Goal: Task Accomplishment & Management: Use online tool/utility

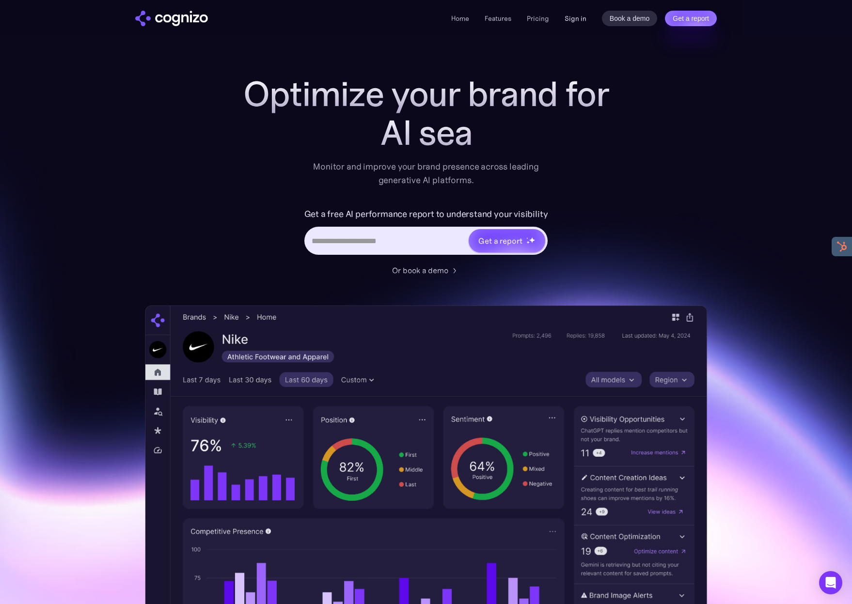
click at [573, 17] on link "Sign in" at bounding box center [576, 19] width 22 height 12
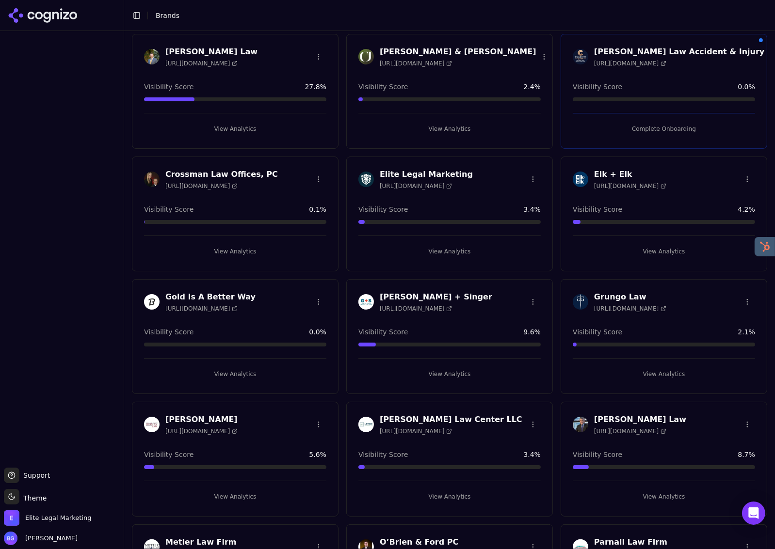
scroll to position [265, 0]
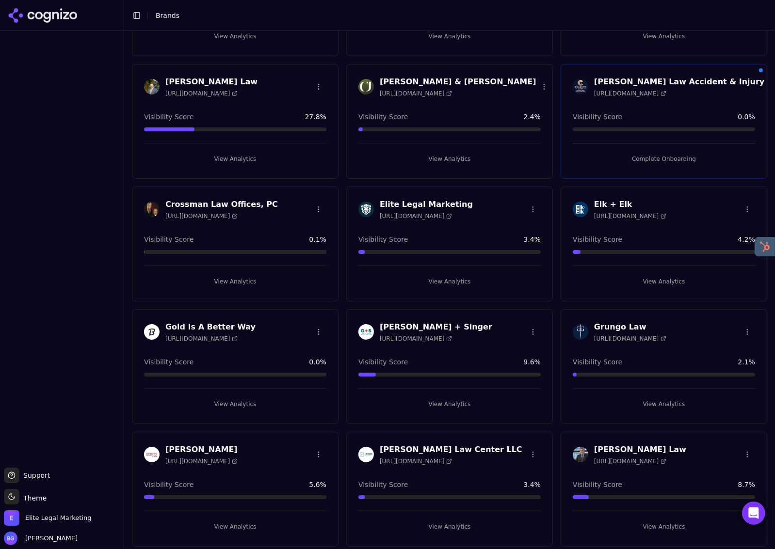
click at [663, 285] on button "View Analytics" at bounding box center [663, 282] width 182 height 16
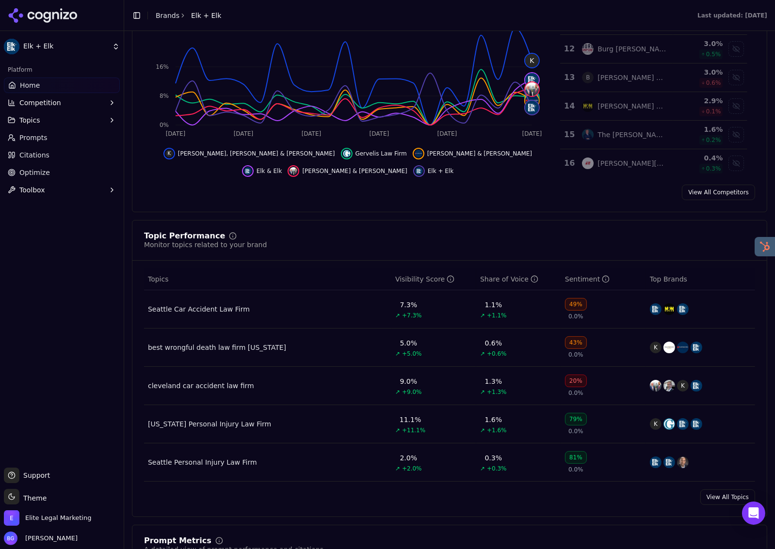
scroll to position [217, 0]
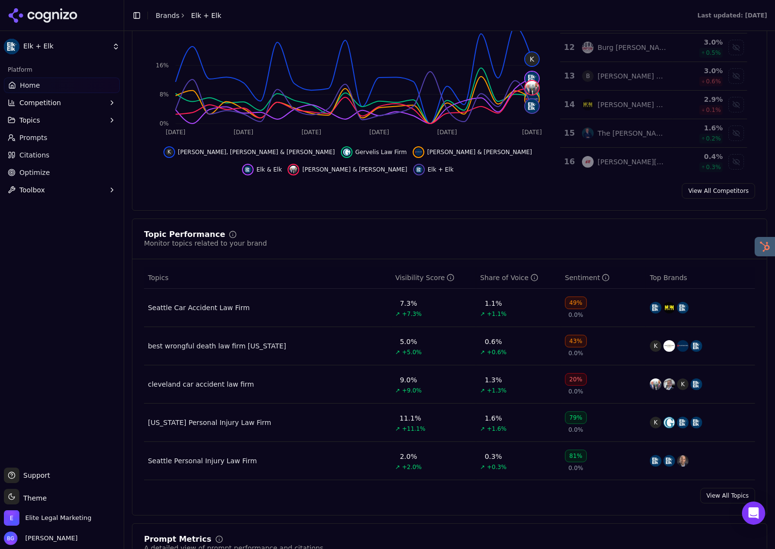
click at [728, 500] on link "View All Topics" at bounding box center [727, 496] width 55 height 16
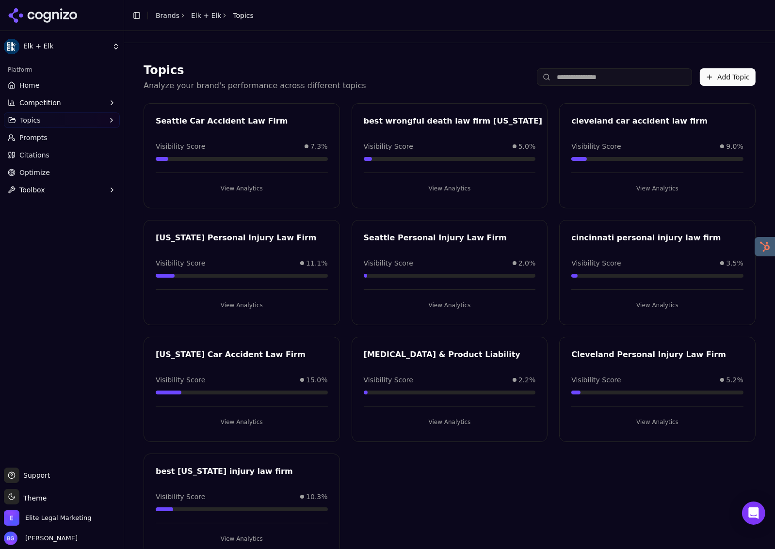
click at [232, 303] on button "View Analytics" at bounding box center [242, 306] width 172 height 16
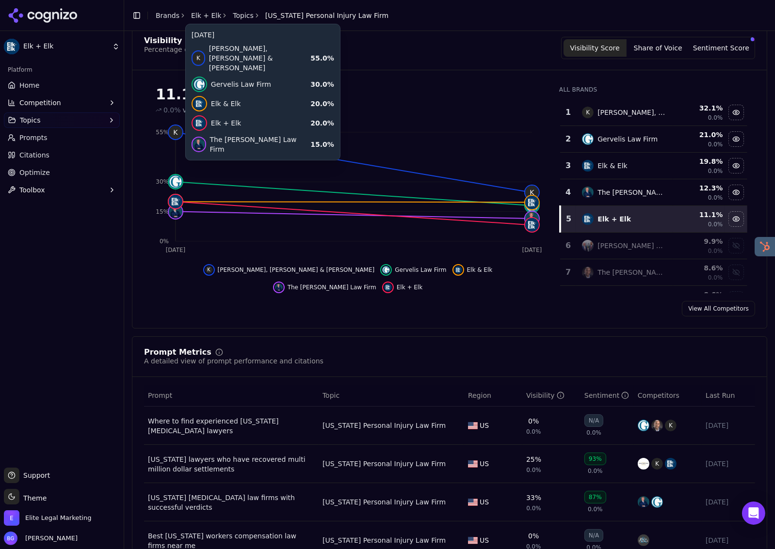
scroll to position [53, 0]
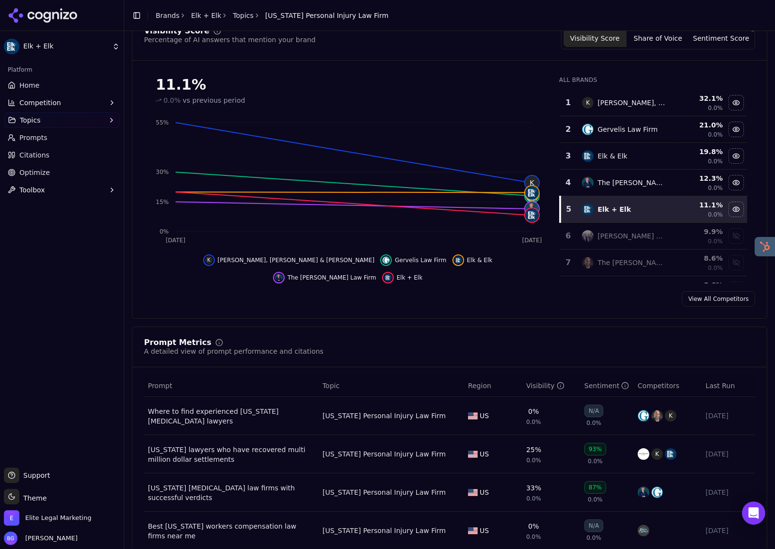
click at [580, 159] on td "Elk & Elk" at bounding box center [624, 156] width 97 height 27
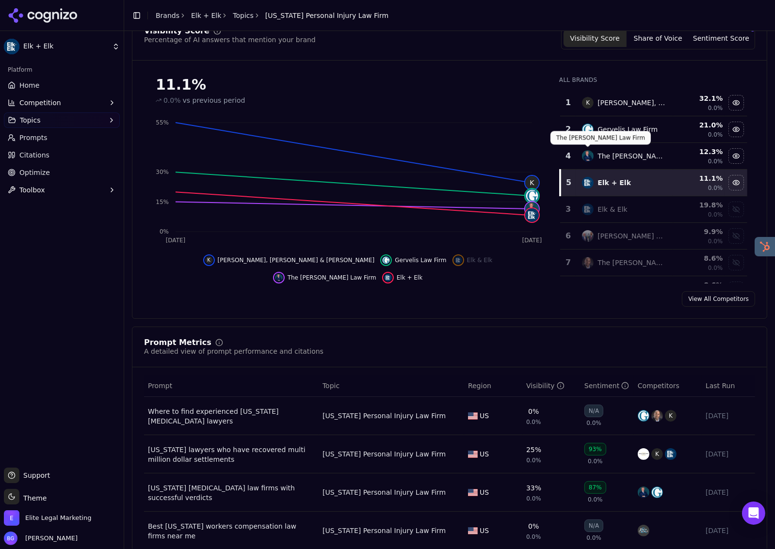
click at [590, 147] on td "The Lancione Law Firm" at bounding box center [624, 156] width 97 height 27
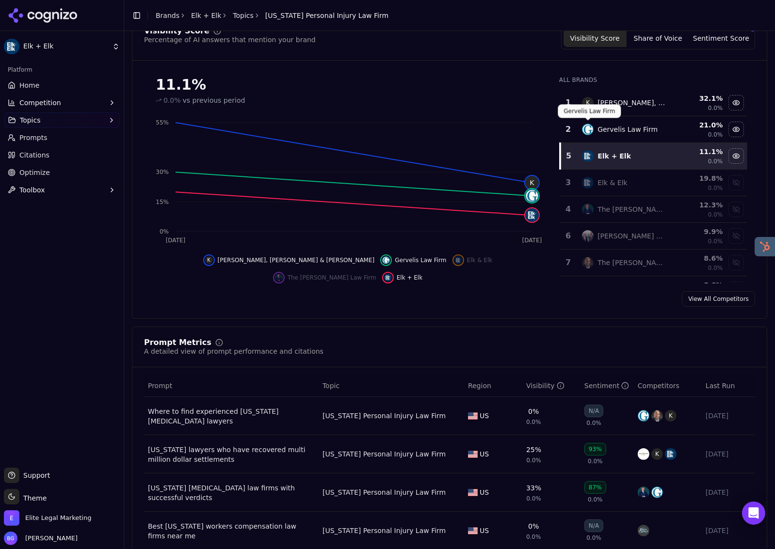
click at [591, 130] on img "Data table" at bounding box center [588, 130] width 12 height 12
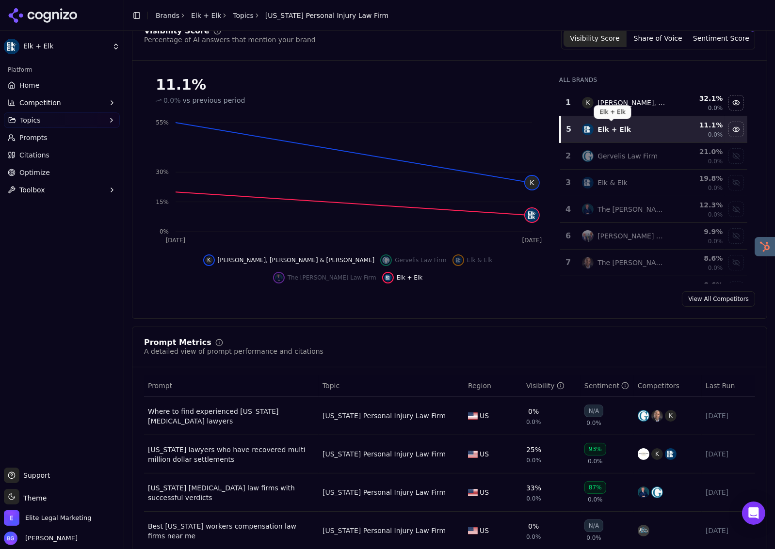
click at [606, 105] on div "Elk + Elk Elk + Elk" at bounding box center [612, 112] width 37 height 14
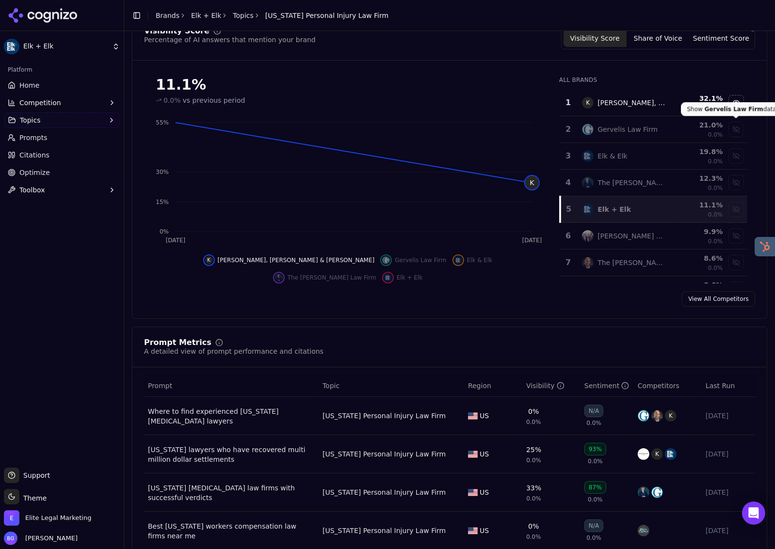
click at [738, 131] on div "Show gervelis law firm data" at bounding box center [736, 129] width 15 height 15
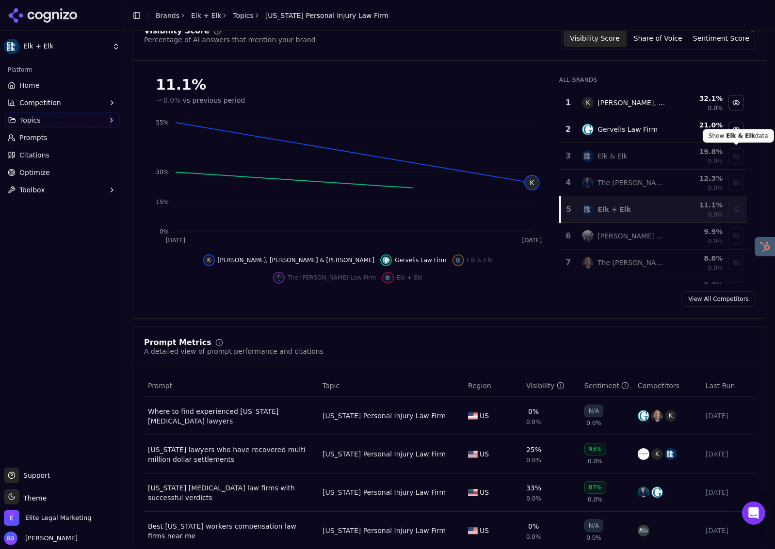
drag, startPoint x: 737, startPoint y: 158, endPoint x: 737, endPoint y: 166, distance: 8.2
click at [737, 158] on div "Show elk & elk data" at bounding box center [736, 156] width 15 height 15
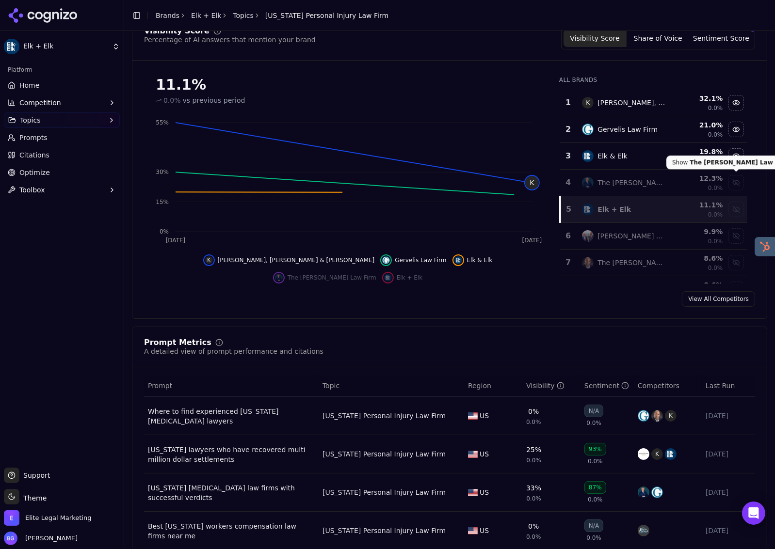
click at [737, 188] on div "Show the lancione law firm data" at bounding box center [736, 182] width 15 height 15
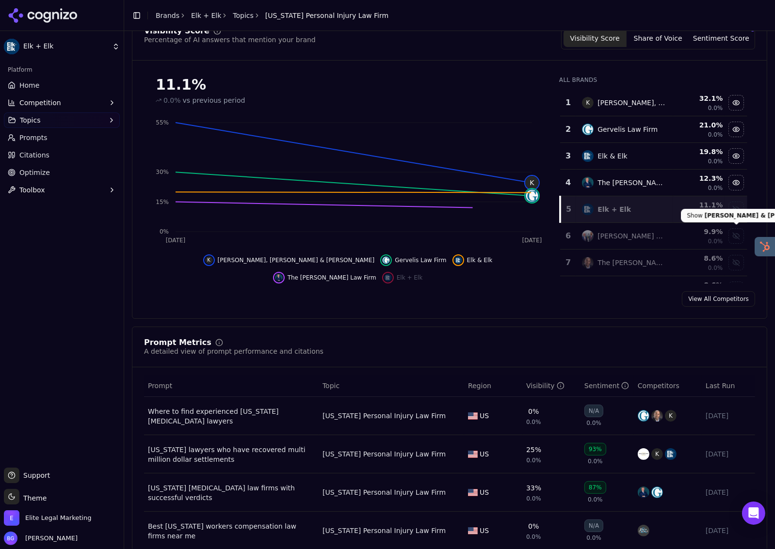
click at [736, 231] on div "Show tittle & perlmuter data" at bounding box center [736, 236] width 15 height 15
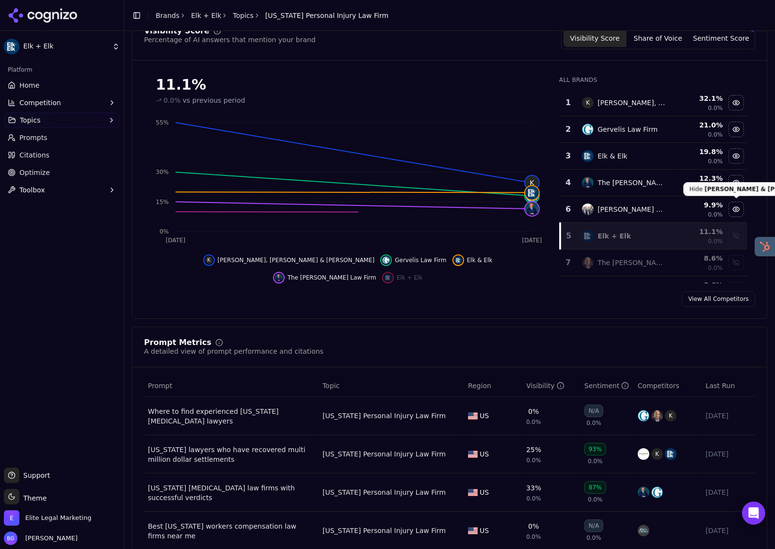
click at [734, 206] on div "Hide tittle & perlmuter data" at bounding box center [736, 209] width 15 height 15
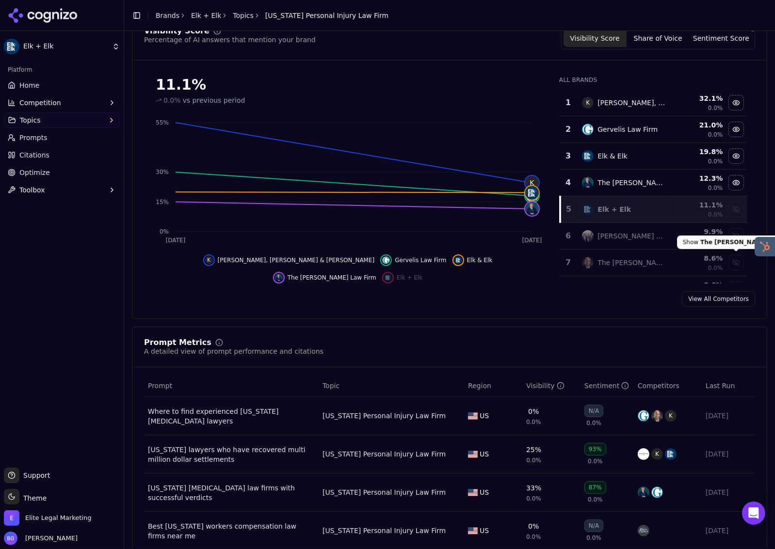
click at [734, 265] on div "Show the eisen law firm data" at bounding box center [736, 262] width 15 height 15
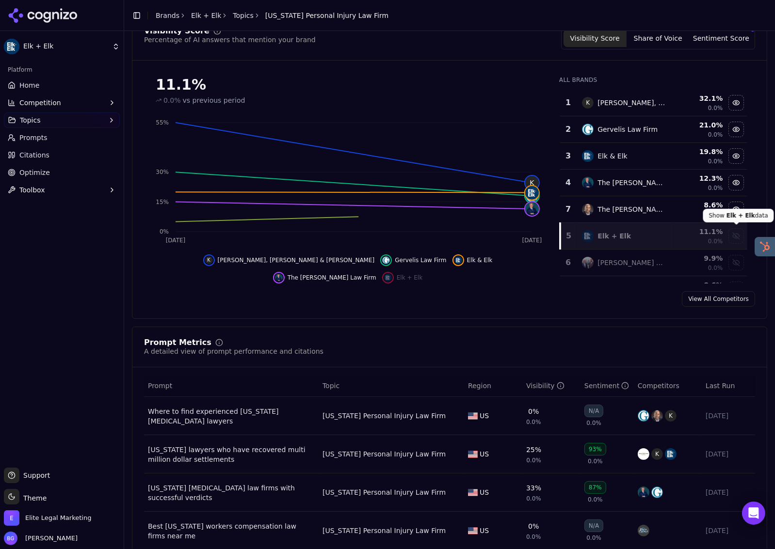
click at [734, 233] on div "Show elk + elk data" at bounding box center [736, 236] width 15 height 15
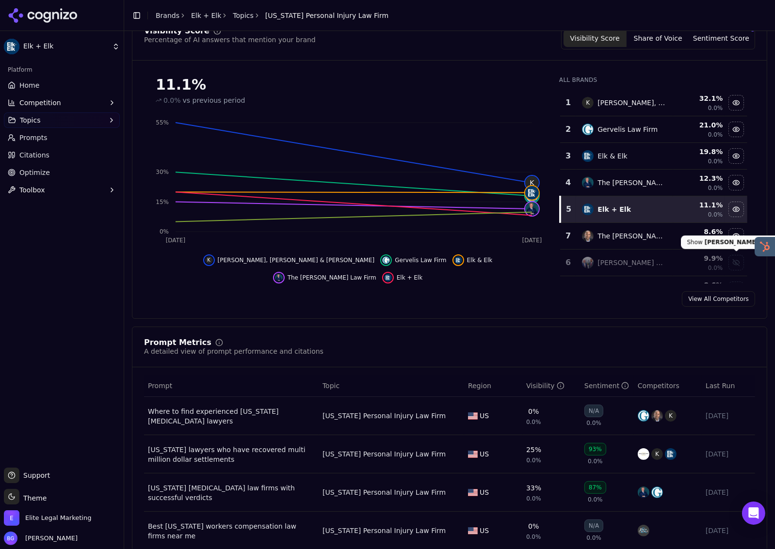
click at [740, 264] on div "Show tittle & perlmuter data" at bounding box center [736, 262] width 15 height 15
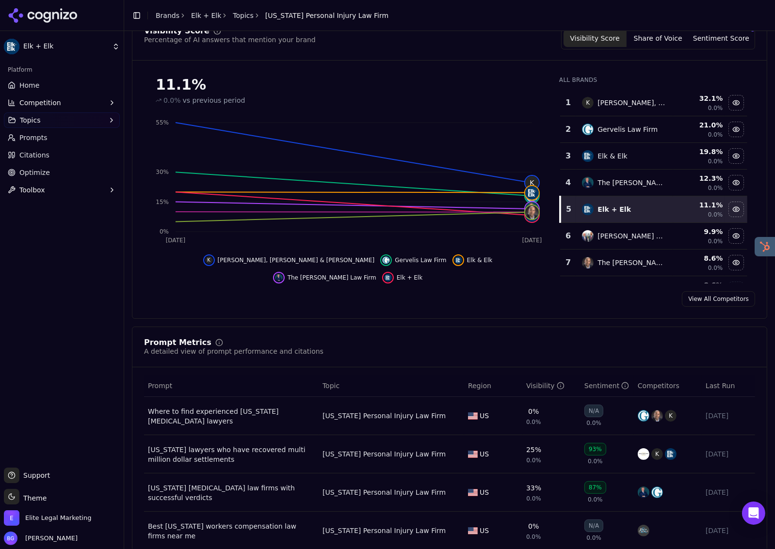
click at [29, 175] on span "Optimize" at bounding box center [34, 173] width 31 height 10
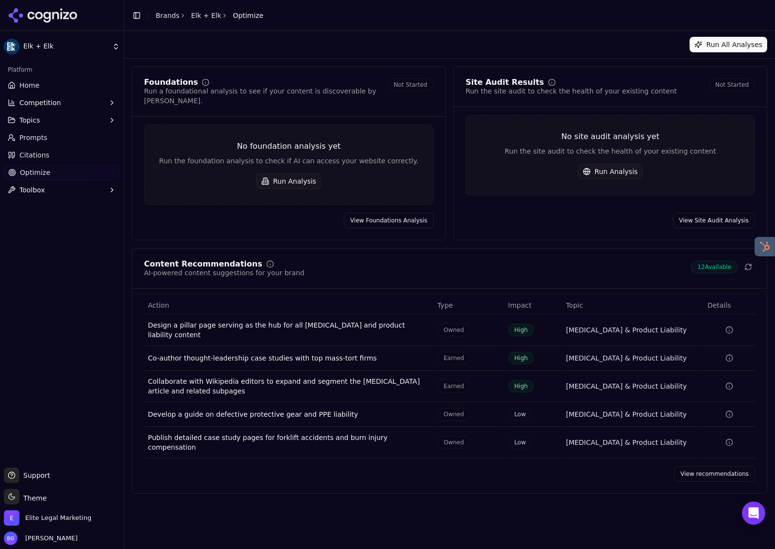
click at [24, 172] on span "Optimize" at bounding box center [35, 173] width 31 height 10
